Goal: Task Accomplishment & Management: Use online tool/utility

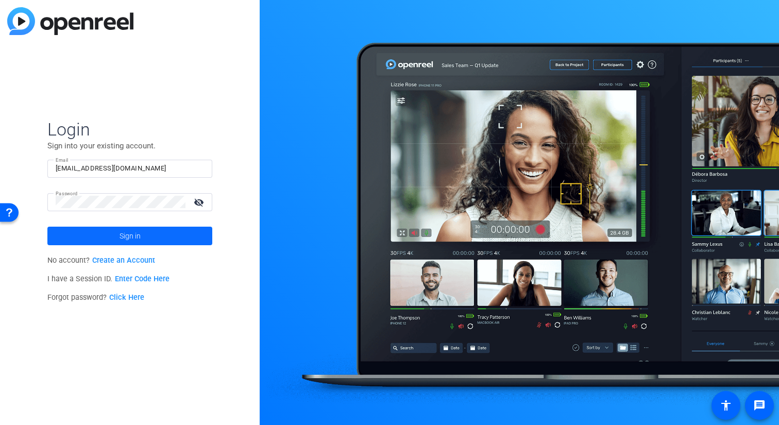
click at [130, 238] on span "Sign in" at bounding box center [129, 236] width 21 height 26
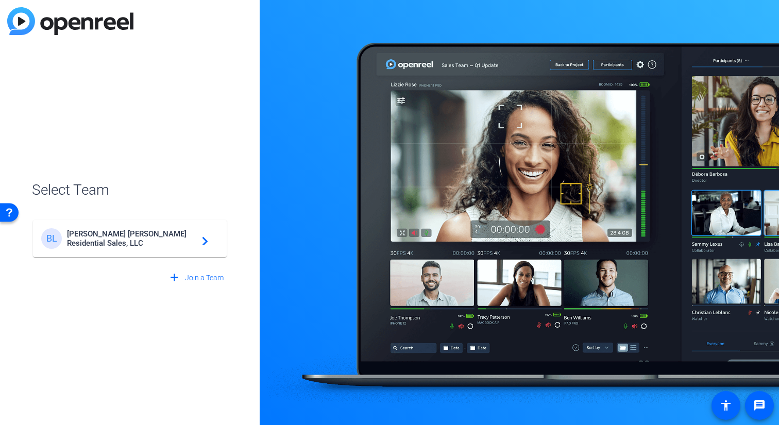
click at [130, 238] on span "[PERSON_NAME] [PERSON_NAME] Residential Sales, LLC" at bounding box center [131, 238] width 129 height 19
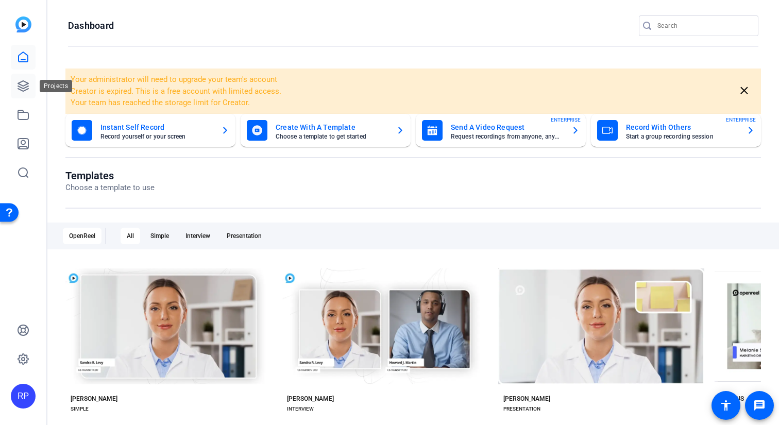
click at [26, 82] on icon at bounding box center [23, 86] width 10 height 10
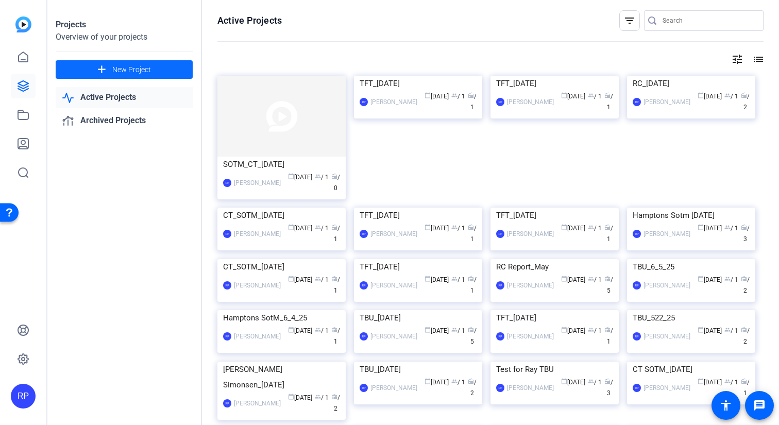
click at [130, 74] on span "New Project" at bounding box center [131, 69] width 39 height 11
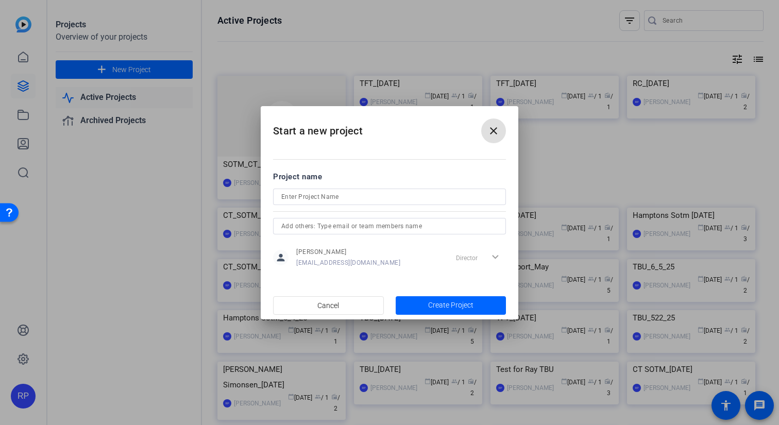
click at [360, 194] on input at bounding box center [389, 197] width 216 height 12
click at [354, 194] on input "SOTM_Miami_[DATE]" at bounding box center [389, 197] width 216 height 12
type input "SOTM_Miami_[DATE]"
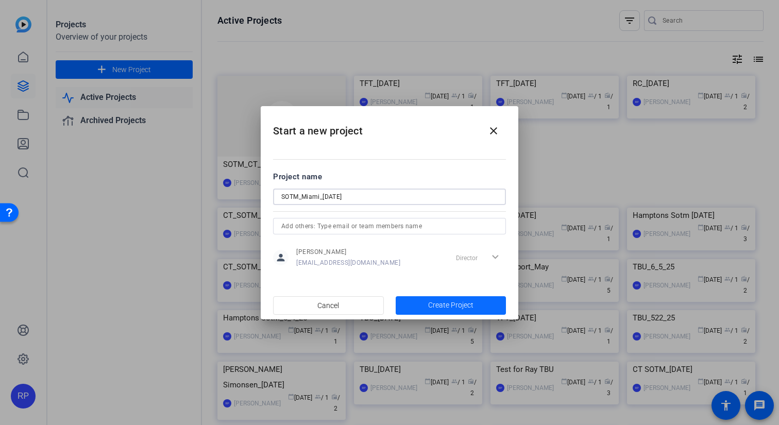
click at [432, 303] on span "Create Project" at bounding box center [450, 305] width 45 height 11
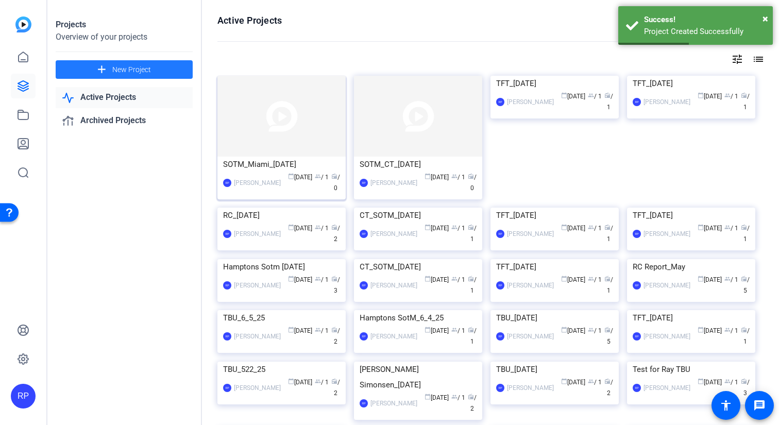
click at [291, 122] on img at bounding box center [281, 116] width 128 height 81
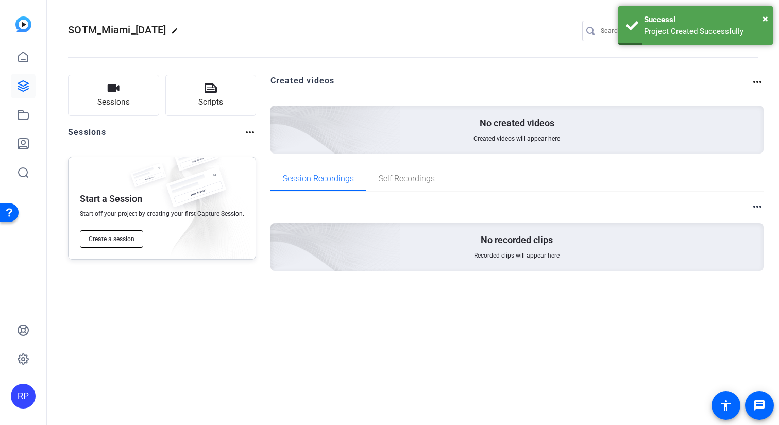
click at [105, 240] on span "Create a session" at bounding box center [112, 239] width 46 height 8
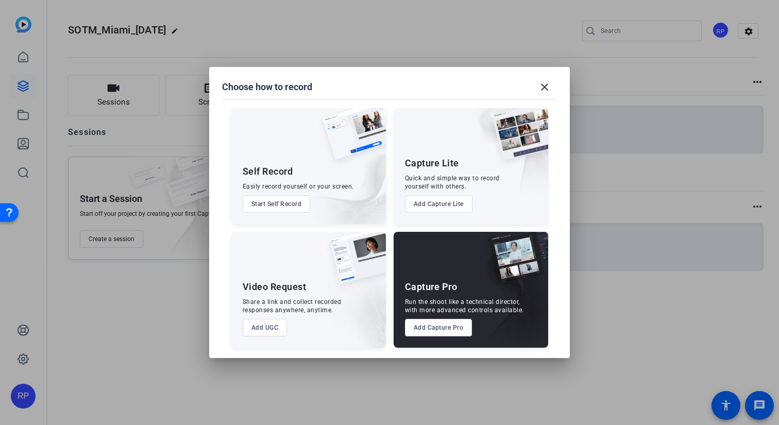
click at [431, 326] on button "Add Capture Pro" at bounding box center [438, 328] width 67 height 18
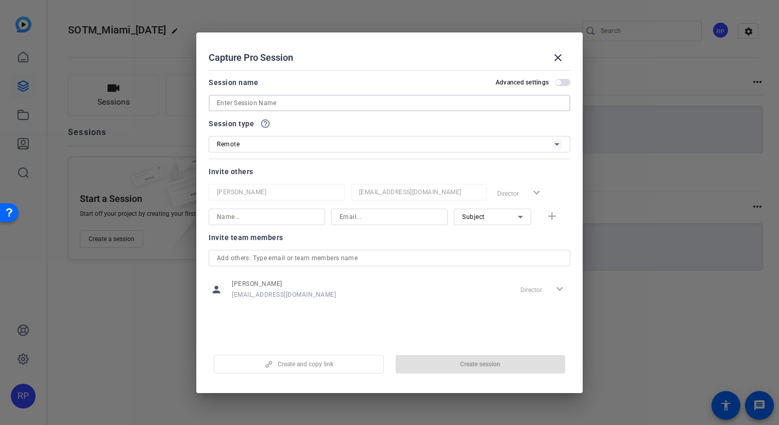
click at [337, 104] on input at bounding box center [389, 103] width 345 height 12
paste input "SOTM_Miami_[DATE]"
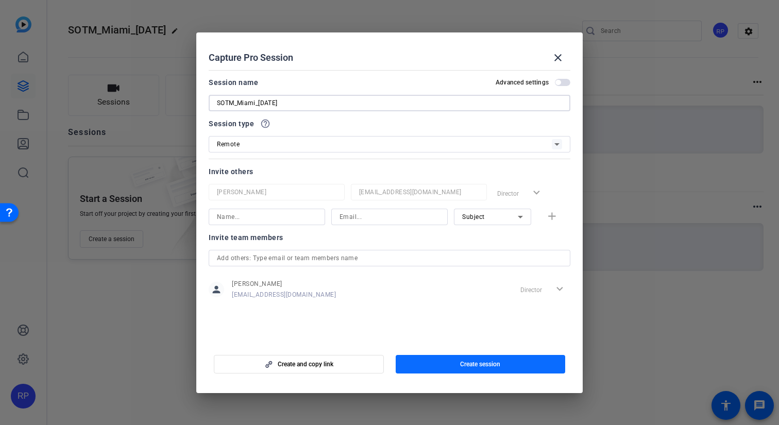
type input "SOTM_Miami_[DATE]"
click at [514, 362] on span "button" at bounding box center [480, 364] width 170 height 25
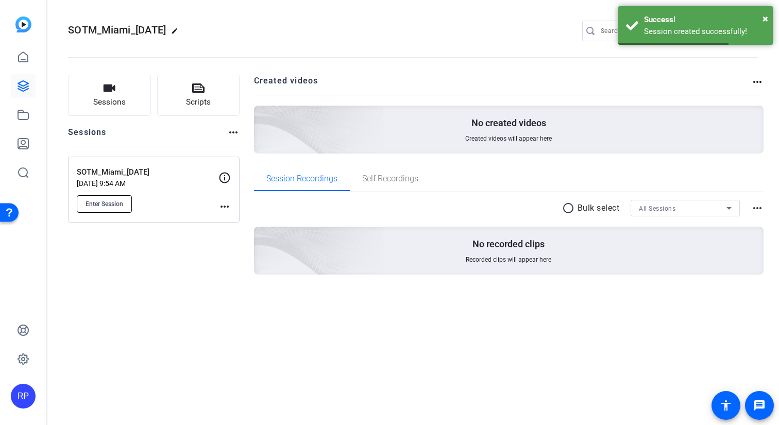
click at [114, 206] on span "Enter Session" at bounding box center [104, 204] width 38 height 8
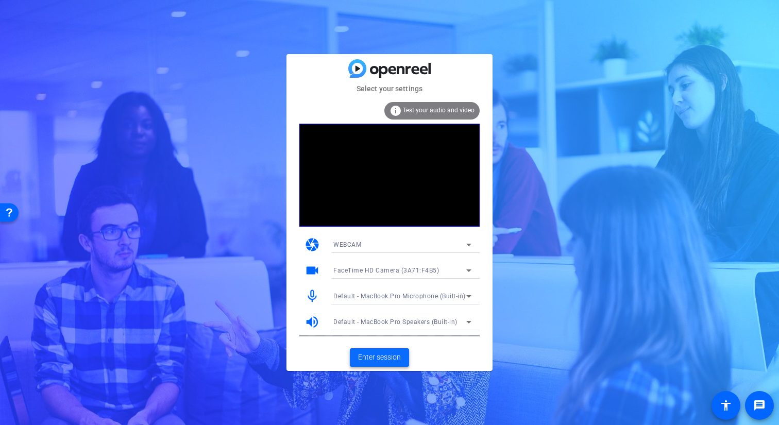
click at [387, 360] on span "Enter session" at bounding box center [379, 357] width 43 height 11
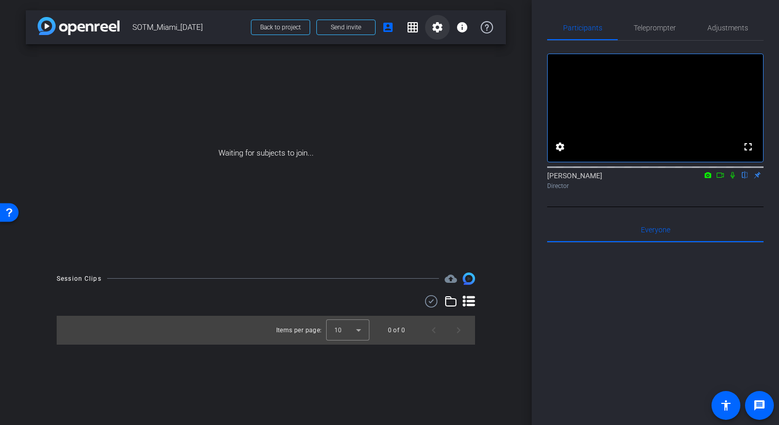
click at [440, 24] on mat-icon "settings" at bounding box center [437, 27] width 12 height 12
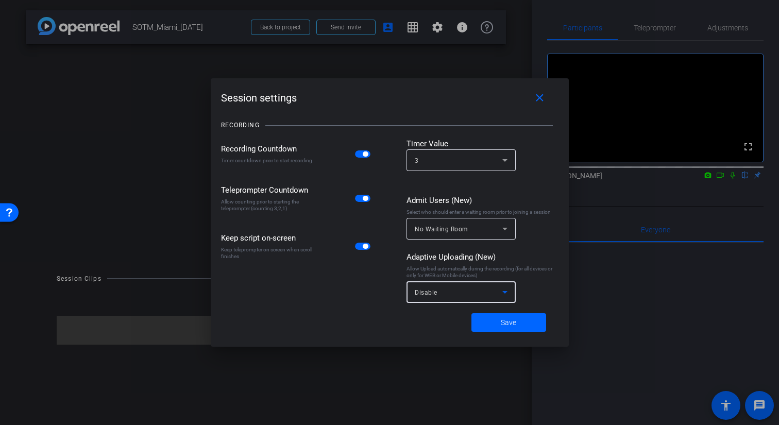
click at [429, 296] on span "Disable" at bounding box center [426, 292] width 23 height 7
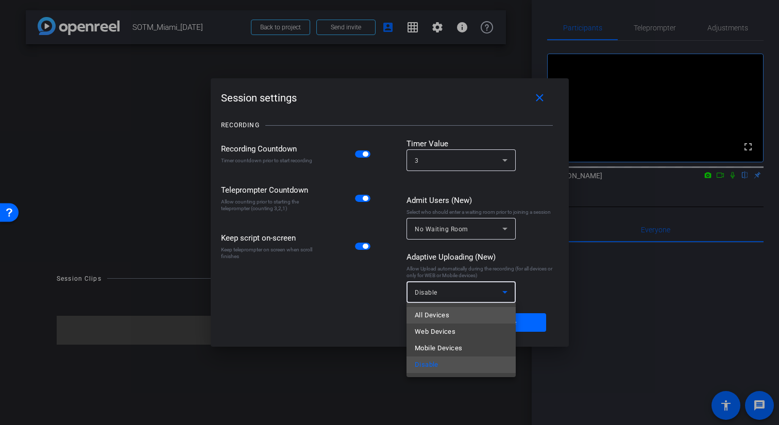
click at [436, 316] on span "All Devices" at bounding box center [432, 315] width 35 height 12
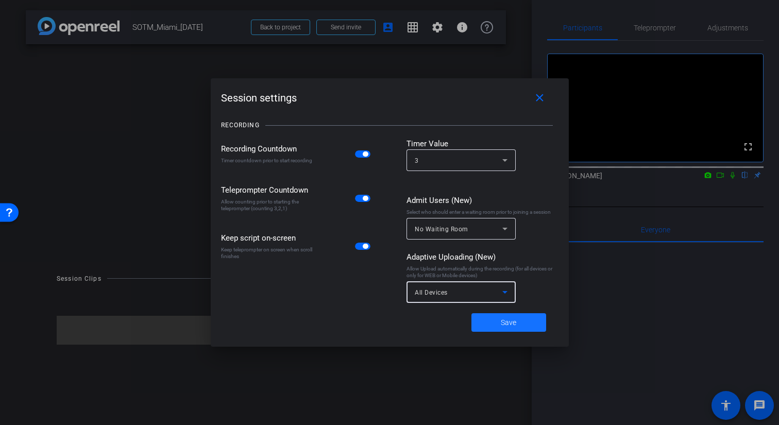
click at [500, 328] on span at bounding box center [508, 322] width 75 height 25
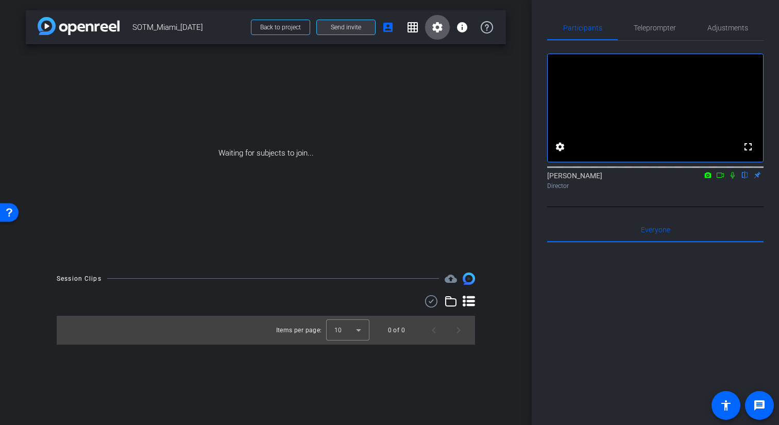
click at [338, 24] on span "Send invite" at bounding box center [346, 27] width 30 height 8
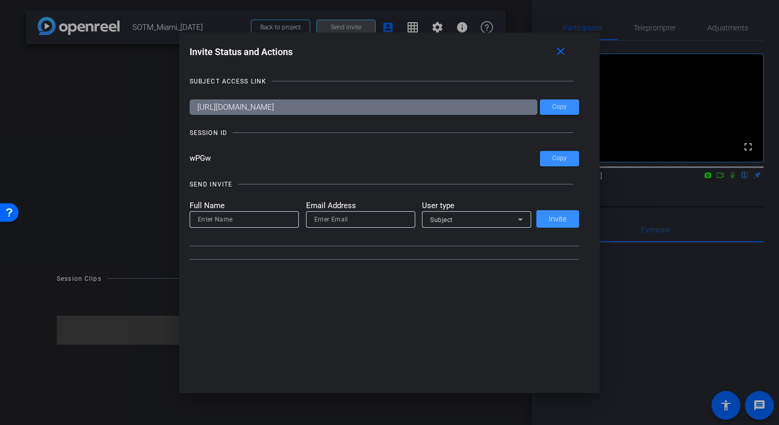
click at [338, 24] on div at bounding box center [389, 212] width 779 height 425
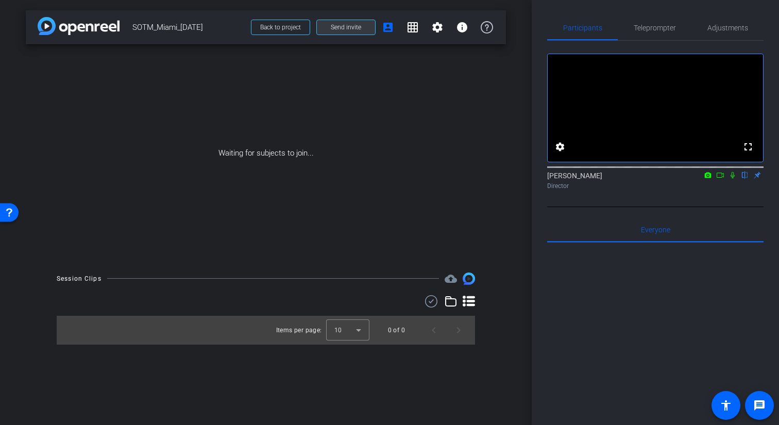
click at [338, 24] on span "Send invite" at bounding box center [346, 27] width 30 height 8
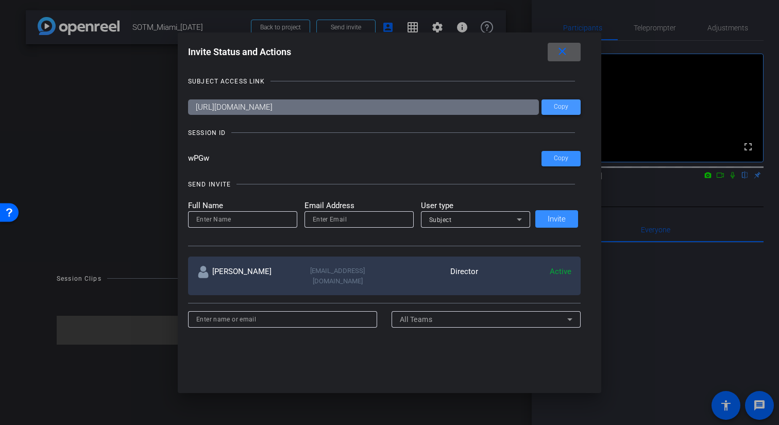
click at [553, 111] on span at bounding box center [560, 107] width 39 height 25
click at [564, 56] on mat-icon "close" at bounding box center [562, 51] width 13 height 13
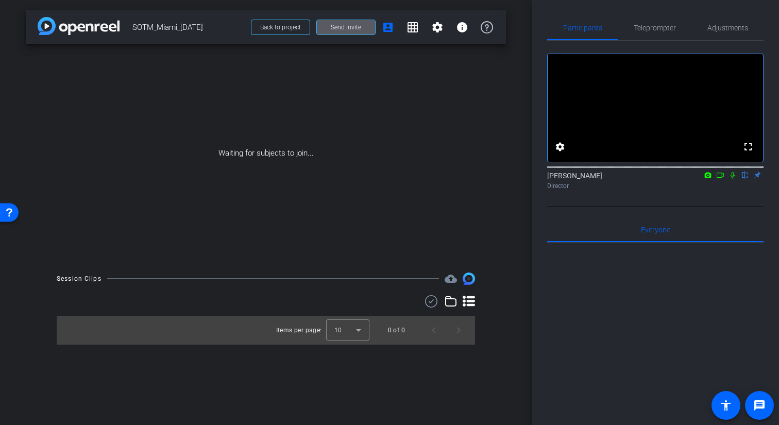
click at [268, 197] on div "Waiting for subjects to join..." at bounding box center [266, 153] width 480 height 218
